Goal: Task Accomplishment & Management: Manage account settings

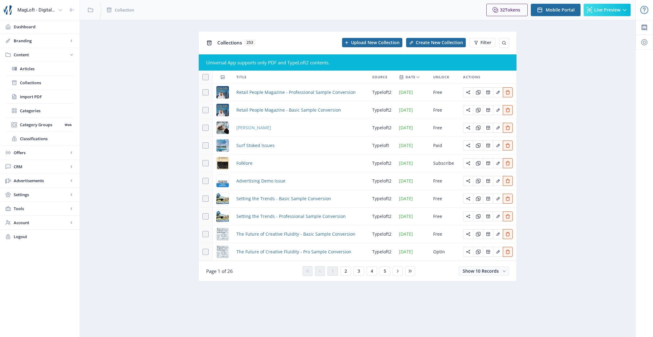
click at [251, 128] on span "[PERSON_NAME]" at bounding box center [253, 127] width 35 height 7
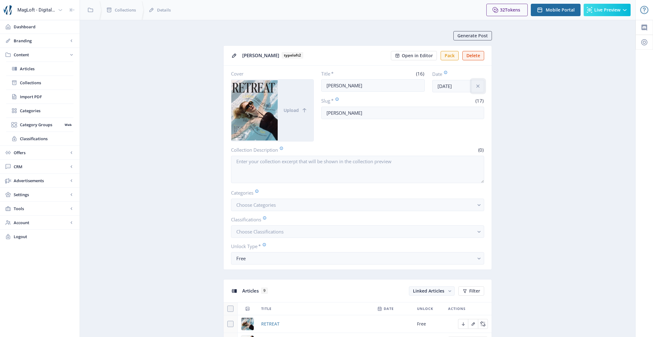
click at [477, 84] on icon "info" at bounding box center [478, 86] width 6 height 6
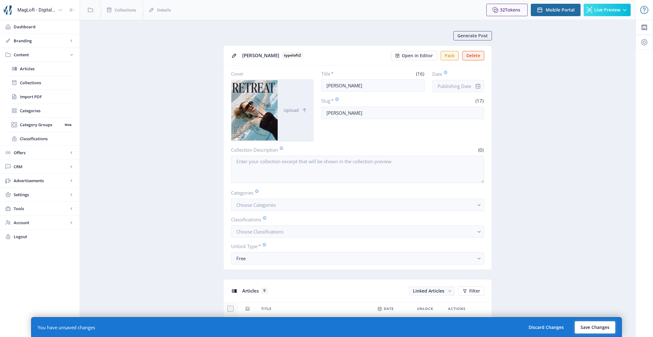
click at [599, 325] on button "Save Changes" at bounding box center [595, 327] width 41 height 12
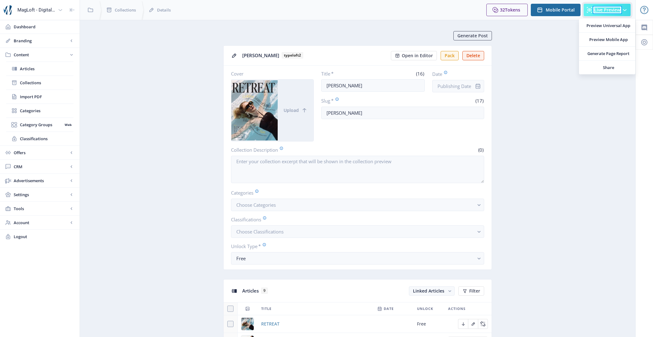
click at [615, 10] on span "Live Preview" at bounding box center [607, 9] width 26 height 5
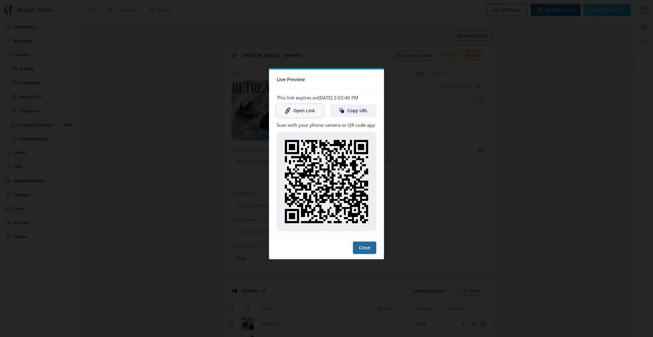
click at [301, 113] on link "Open Link" at bounding box center [300, 111] width 46 height 12
click at [372, 247] on button "Close" at bounding box center [364, 248] width 23 height 12
